Goal: Task Accomplishment & Management: Use online tool/utility

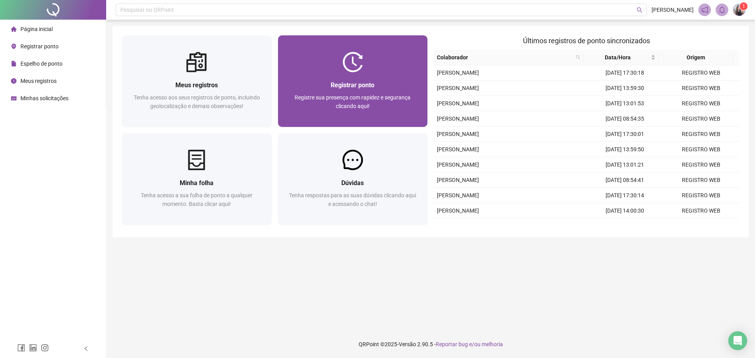
click at [370, 83] on span "Registrar ponto" at bounding box center [353, 84] width 44 height 7
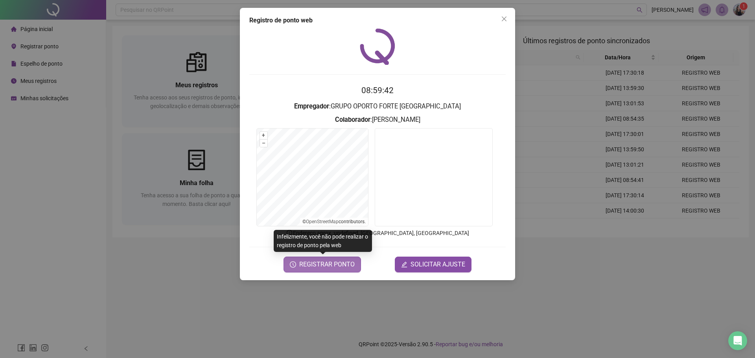
click at [330, 258] on button "REGISTRAR PONTO" at bounding box center [321, 265] width 77 height 16
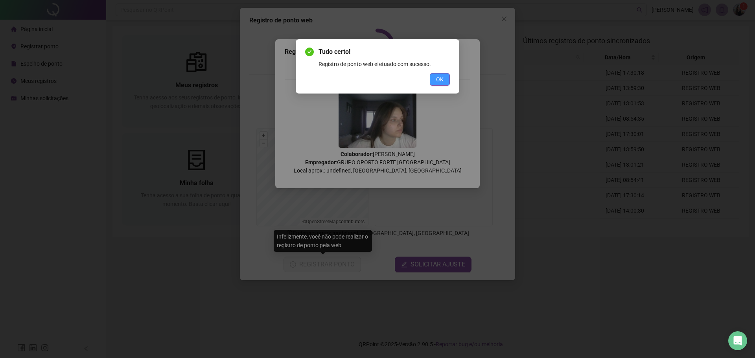
click at [432, 82] on button "OK" at bounding box center [440, 79] width 20 height 13
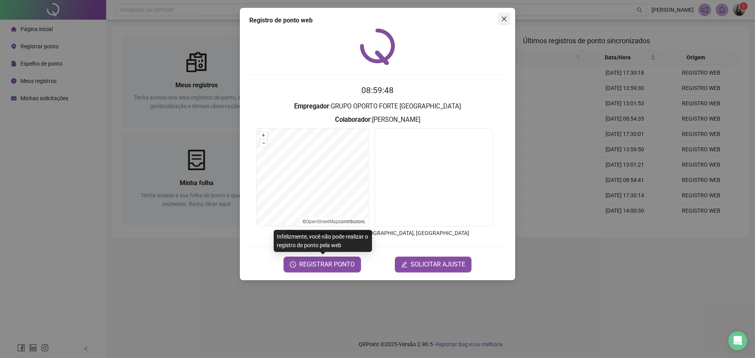
click at [499, 19] on span "Close" at bounding box center [504, 19] width 13 height 6
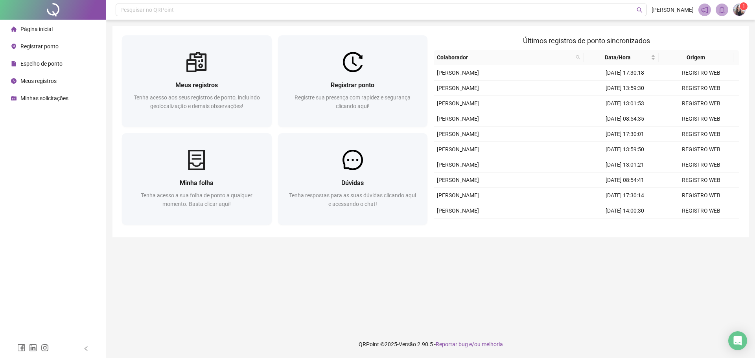
click at [450, 308] on main "Meus registros Tenha acesso aos seus registros de ponto, incluindo geolocalizaç…" at bounding box center [430, 175] width 636 height 298
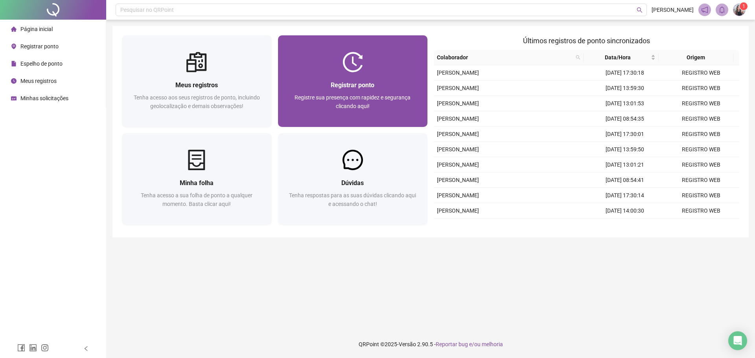
click at [340, 92] on div "Registrar ponto Registre sua presença com rapidez e segurança clicando aqui!" at bounding box center [352, 99] width 131 height 39
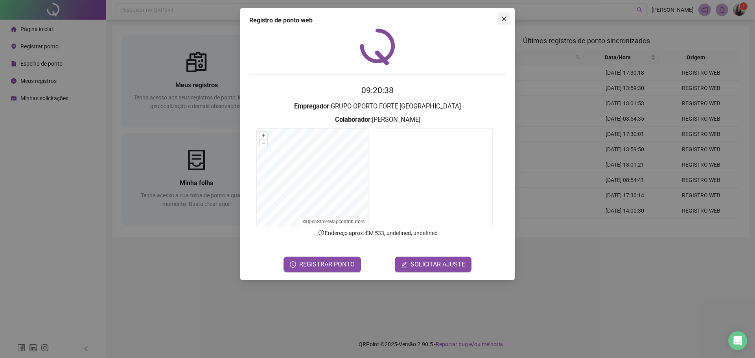
click at [505, 21] on icon "close" at bounding box center [504, 19] width 6 height 6
